Goal: Information Seeking & Learning: Learn about a topic

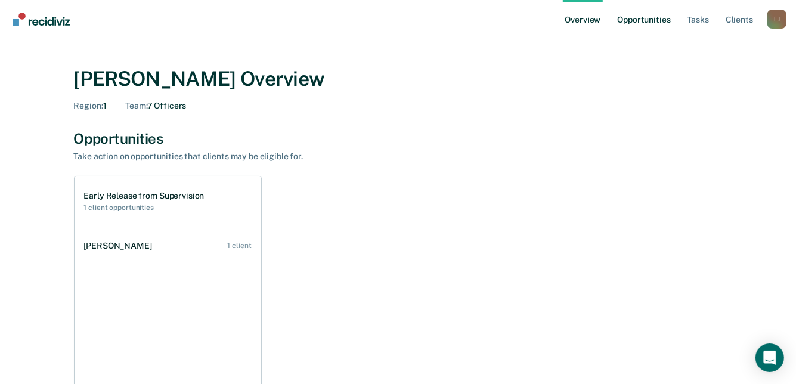
click at [634, 19] on link "Opportunities" at bounding box center [644, 19] width 58 height 38
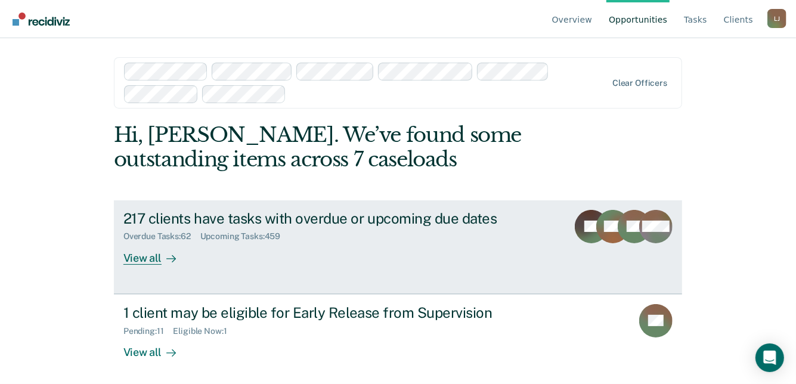
click at [145, 259] on div "View all" at bounding box center [156, 252] width 67 height 23
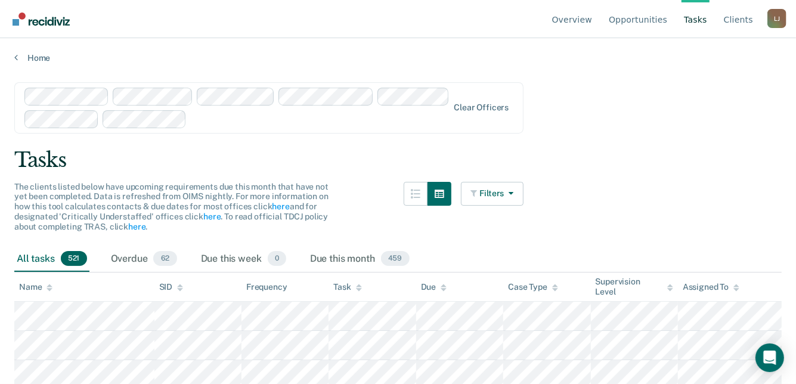
click at [691, 19] on link "Tasks" at bounding box center [695, 19] width 28 height 38
click at [655, 19] on link "Opportunities" at bounding box center [637, 19] width 63 height 38
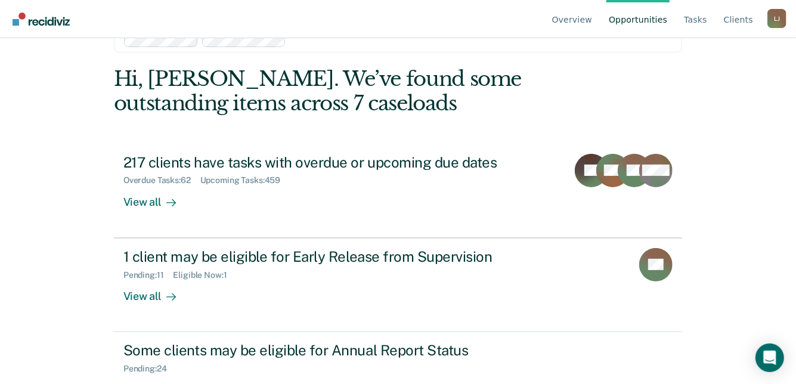
scroll to position [97, 0]
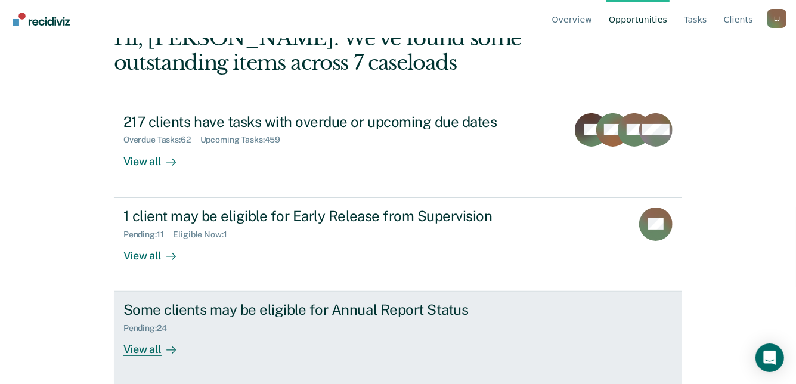
click at [139, 345] on div "View all" at bounding box center [156, 344] width 67 height 23
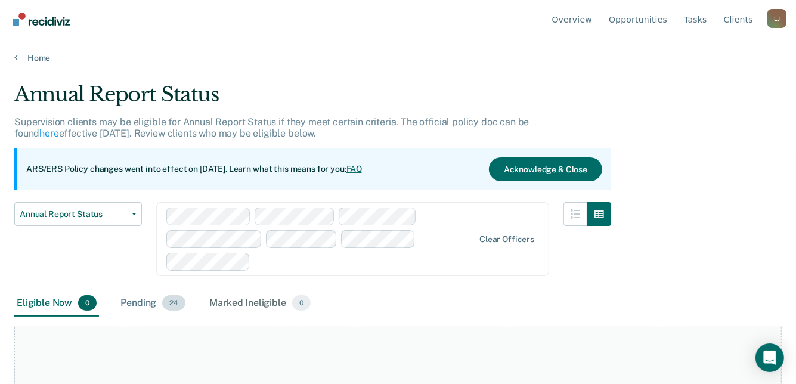
click at [147, 300] on div "Pending 24" at bounding box center [153, 303] width 70 height 26
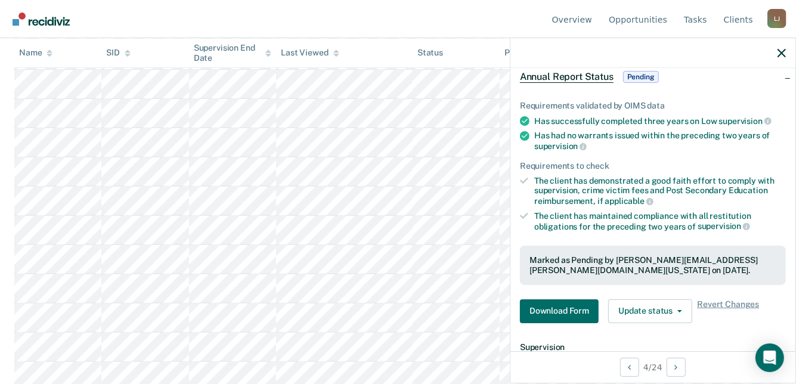
scroll to position [238, 0]
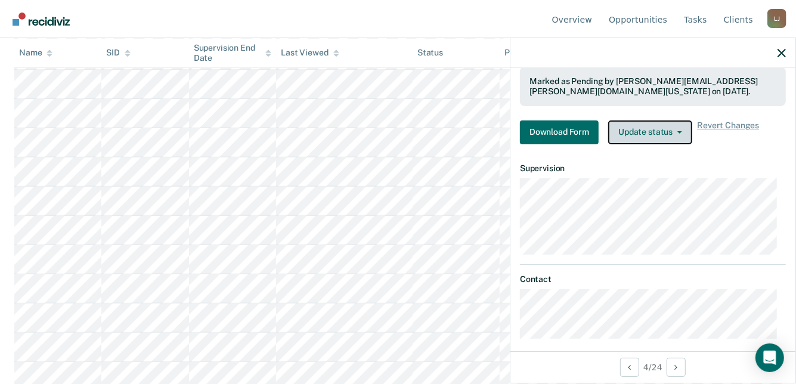
click at [675, 126] on button "Update status" at bounding box center [650, 132] width 84 height 24
click at [674, 125] on button "Update status" at bounding box center [650, 132] width 84 height 24
drag, startPoint x: 494, startPoint y: 0, endPoint x: 455, endPoint y: 27, distance: 46.6
drag, startPoint x: 455, startPoint y: 27, endPoint x: 674, endPoint y: 135, distance: 244.2
click at [674, 135] on button "Update status" at bounding box center [650, 132] width 84 height 24
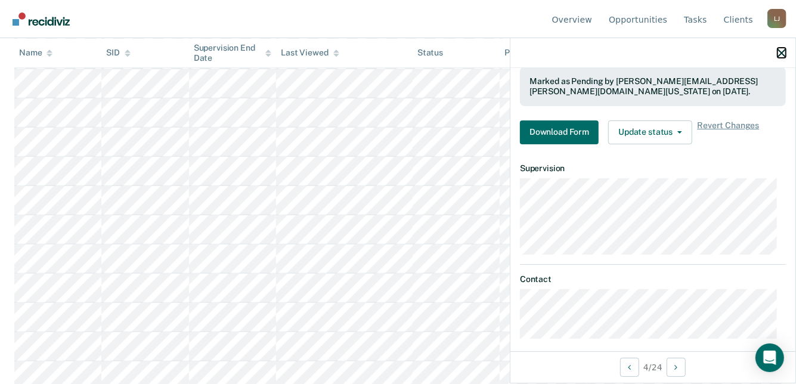
drag, startPoint x: 783, startPoint y: 54, endPoint x: 775, endPoint y: 57, distance: 8.5
click at [782, 53] on icon "button" at bounding box center [781, 53] width 8 height 8
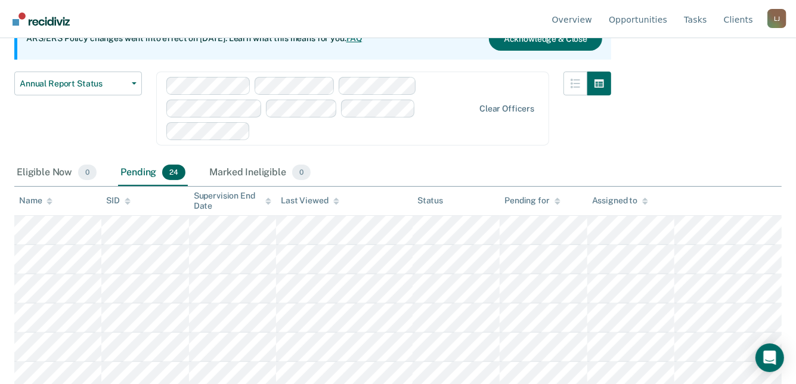
scroll to position [0, 0]
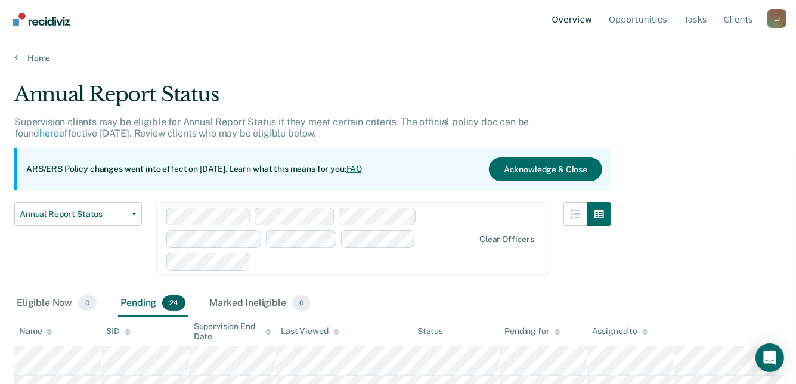
click at [581, 24] on link "Overview" at bounding box center [572, 19] width 45 height 38
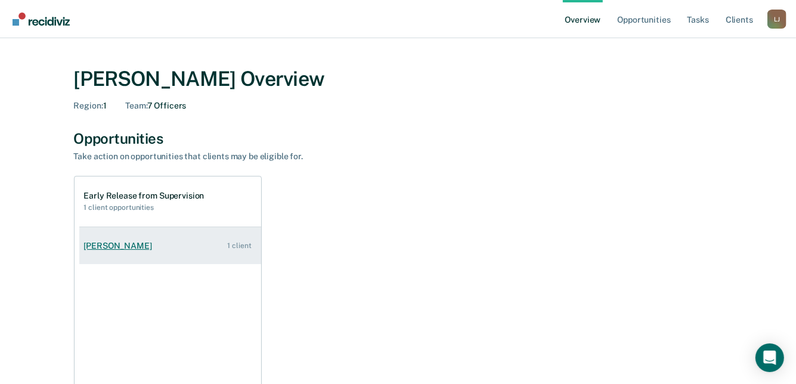
click at [100, 241] on div "[PERSON_NAME]" at bounding box center [120, 246] width 73 height 10
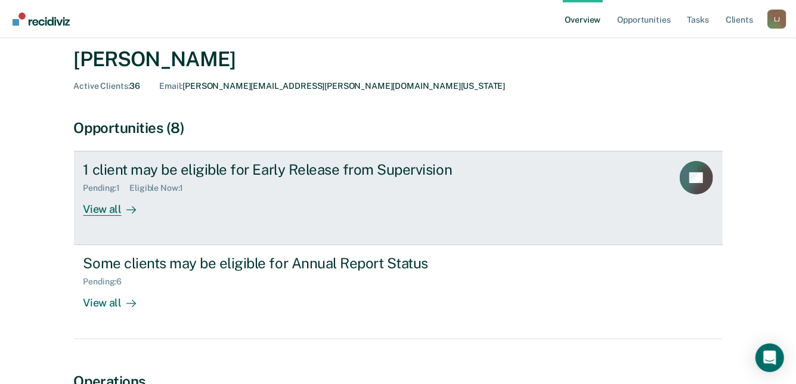
scroll to position [60, 0]
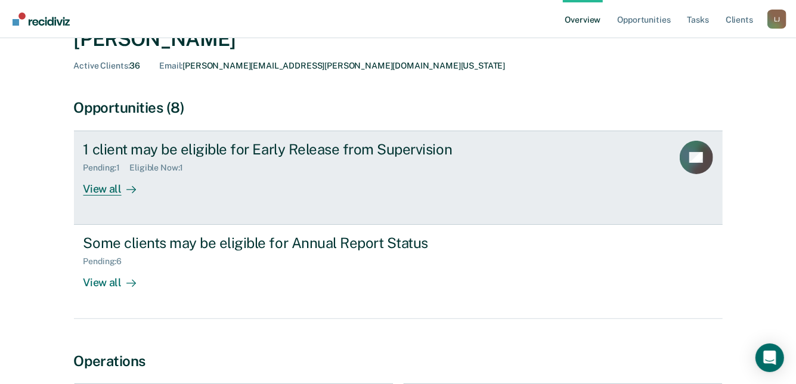
click at [101, 187] on div "View all" at bounding box center [116, 184] width 67 height 23
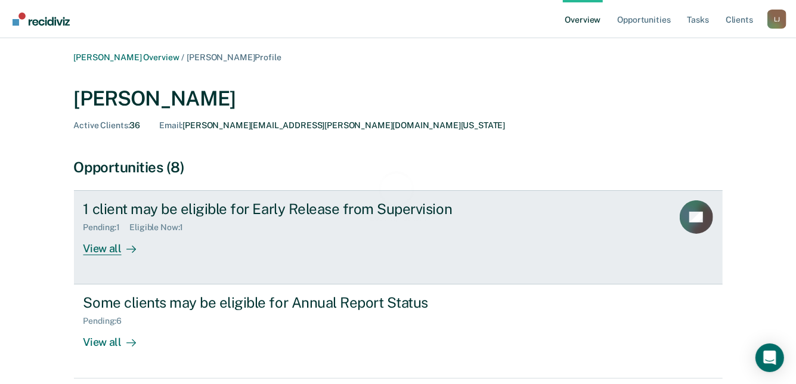
scroll to position [60, 0]
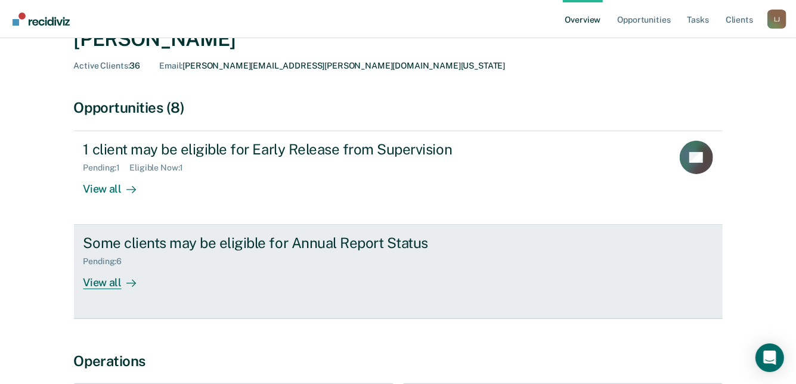
click at [106, 280] on div "View all" at bounding box center [116, 277] width 67 height 23
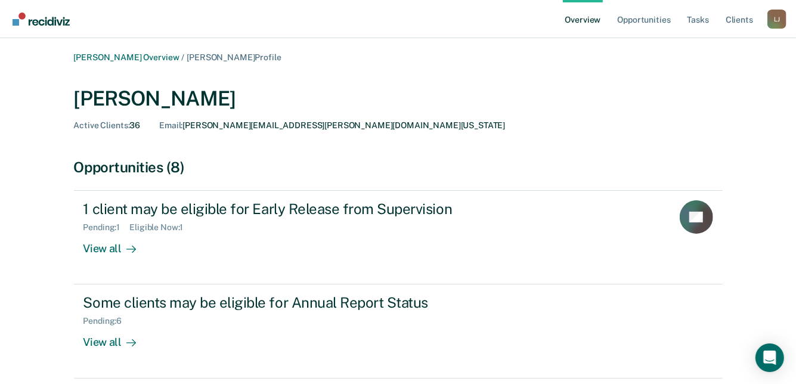
click at [585, 23] on link "Overview" at bounding box center [583, 19] width 41 height 38
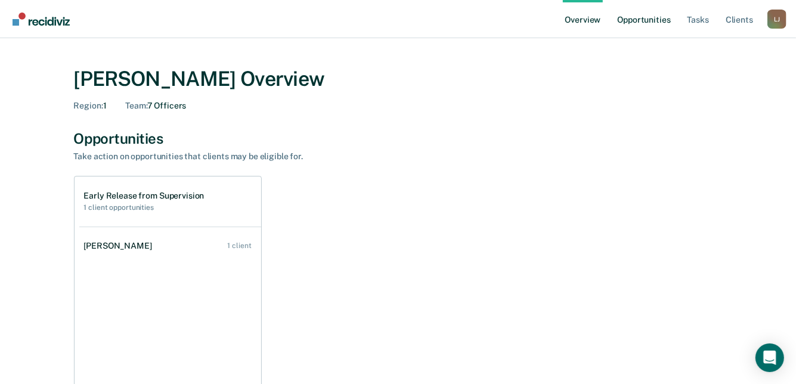
click at [634, 19] on link "Opportunities" at bounding box center [644, 19] width 58 height 38
